Goal: Navigation & Orientation: Find specific page/section

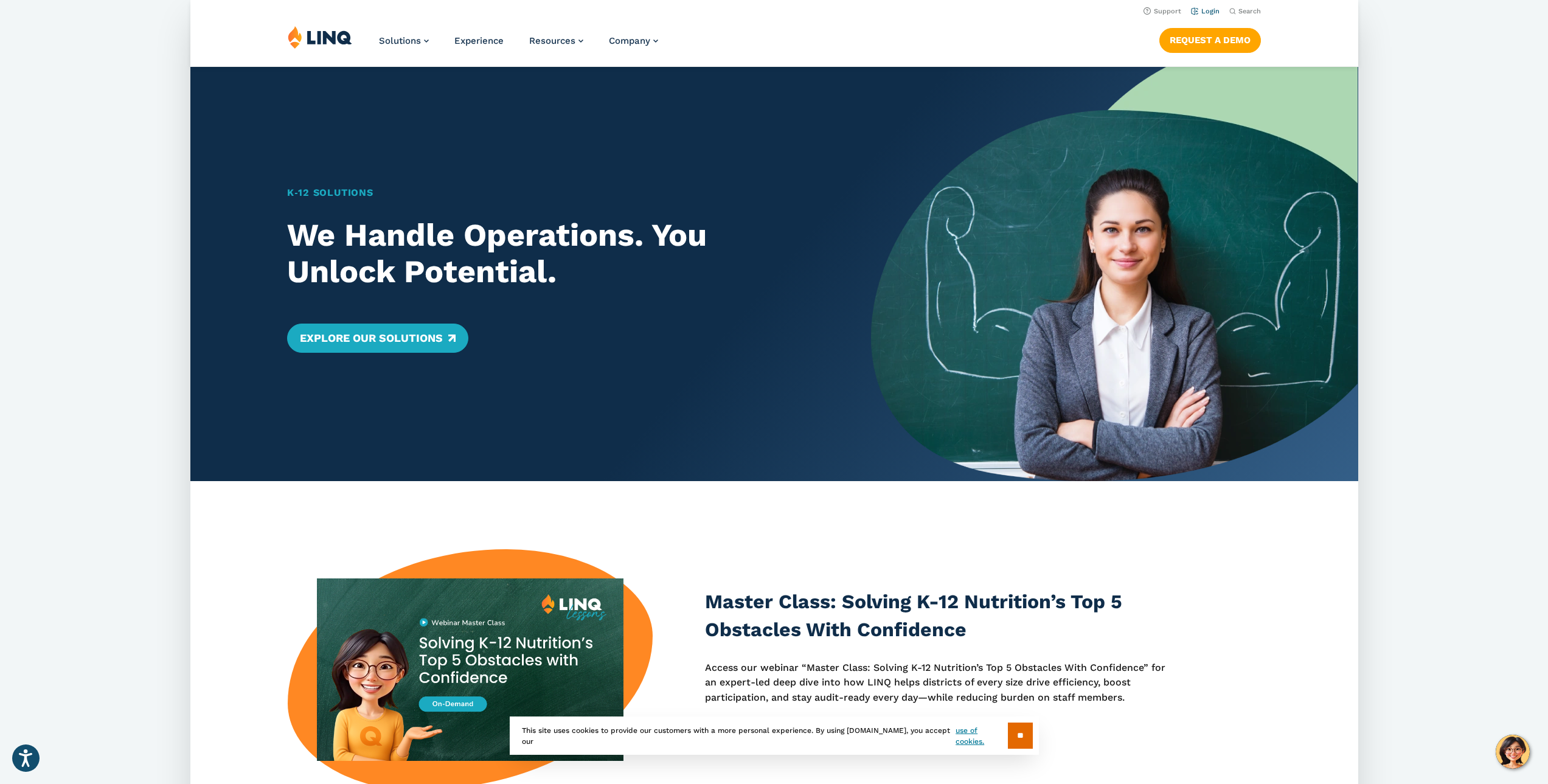
click at [1209, 12] on link "Login" at bounding box center [1205, 11] width 28 height 8
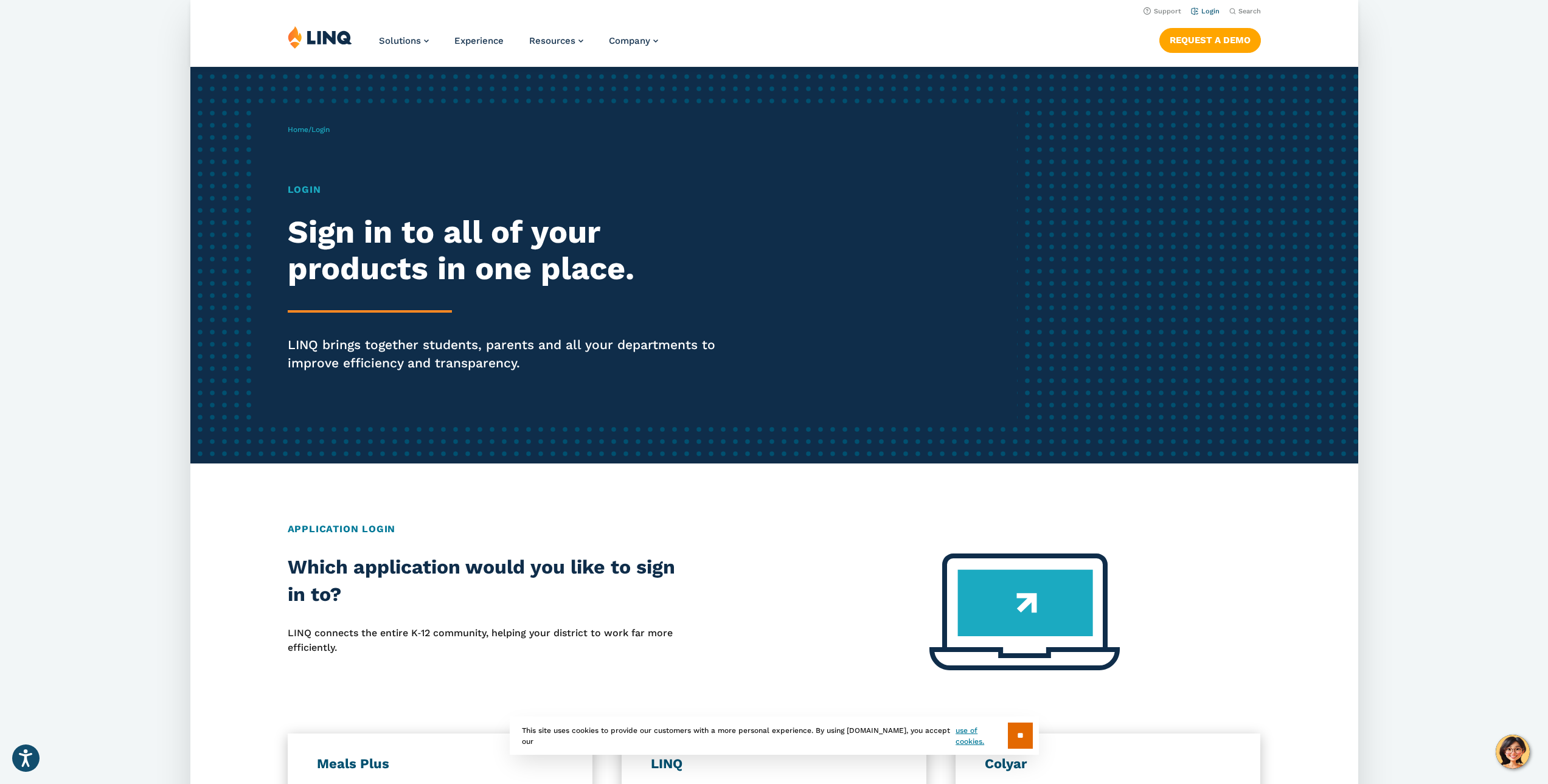
click at [1201, 13] on link "Login" at bounding box center [1205, 11] width 28 height 8
click at [300, 184] on h1 "Login" at bounding box center [513, 190] width 450 height 15
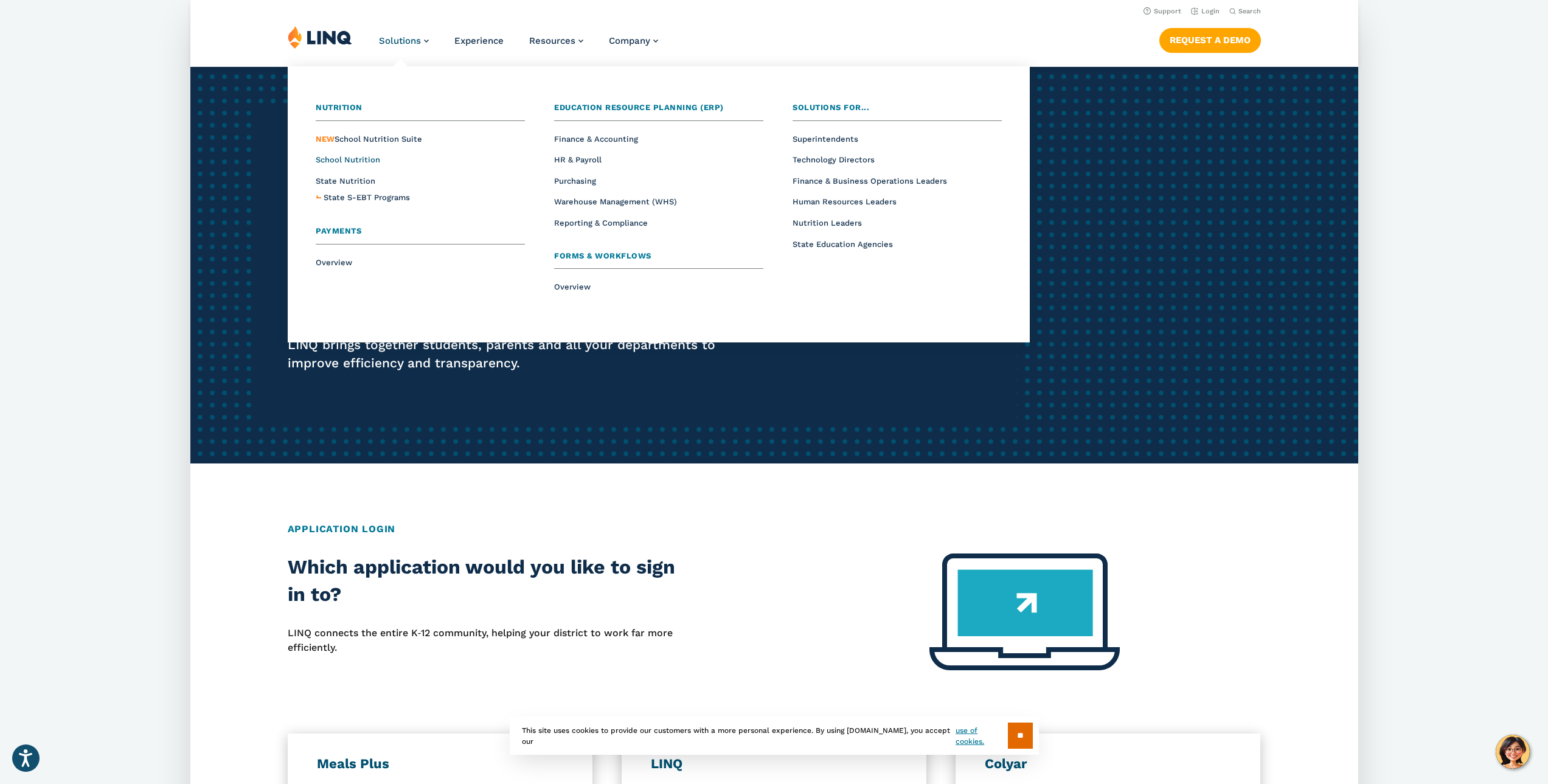
click at [356, 162] on span "School Nutrition" at bounding box center [347, 160] width 64 height 9
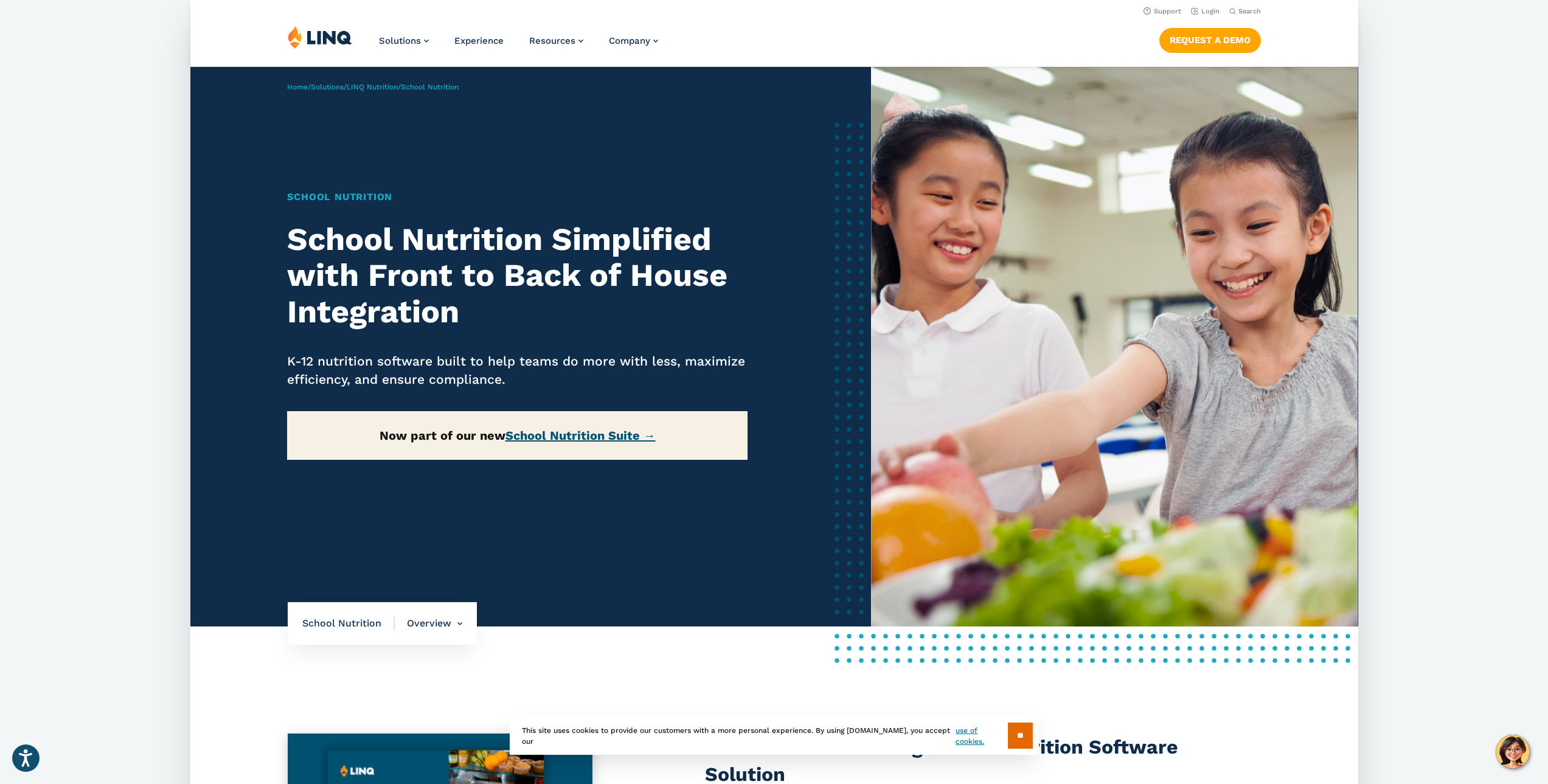
click at [606, 440] on link "School Nutrition Suite →" at bounding box center [580, 435] width 151 height 15
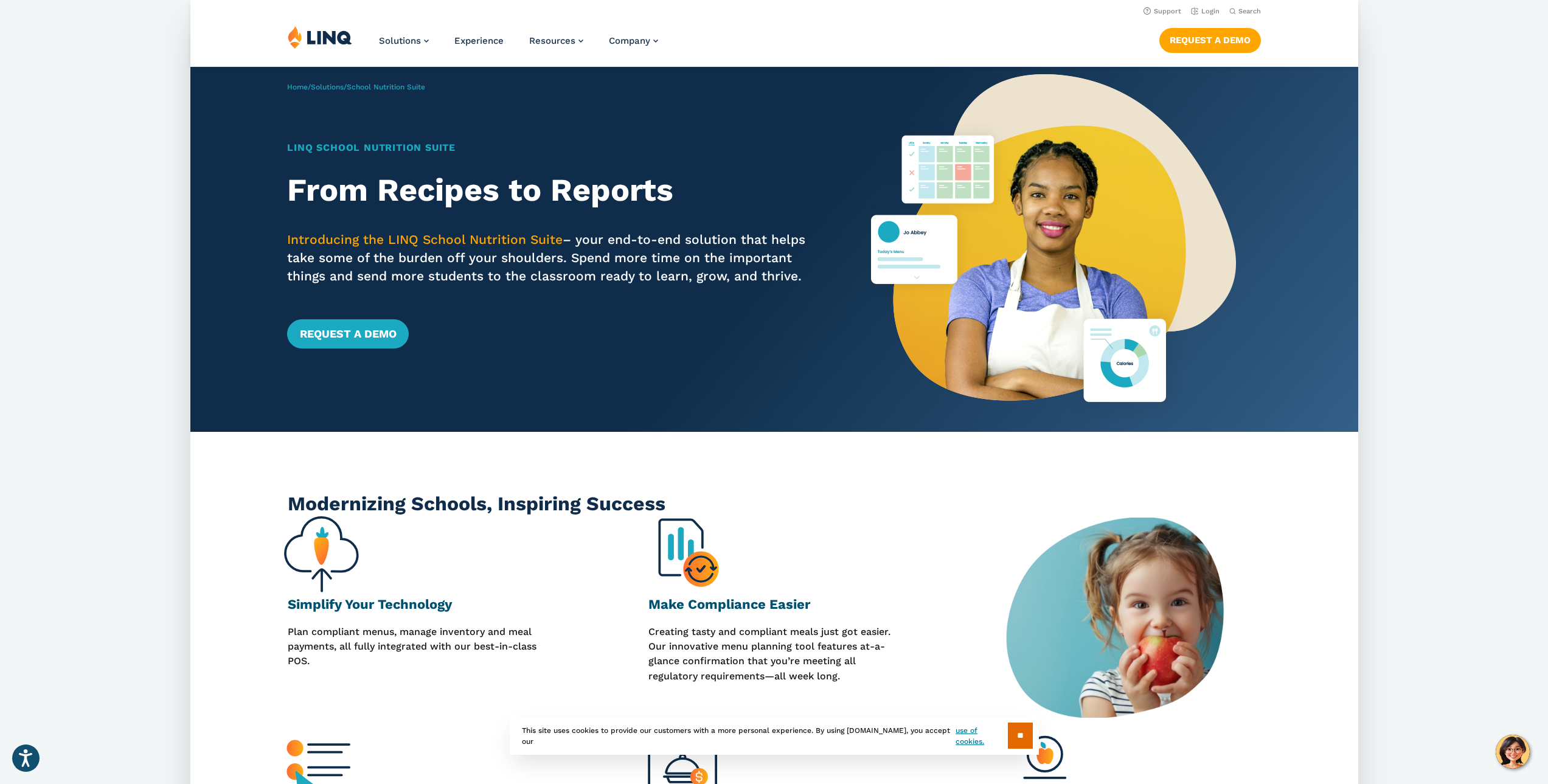
click at [314, 24] on header "Support Login Search Search for: Solutions Nutrition Overview NEW School Nutrit…" at bounding box center [774, 33] width 1168 height 67
click at [313, 34] on img at bounding box center [320, 37] width 64 height 23
